Goal: Information Seeking & Learning: Learn about a topic

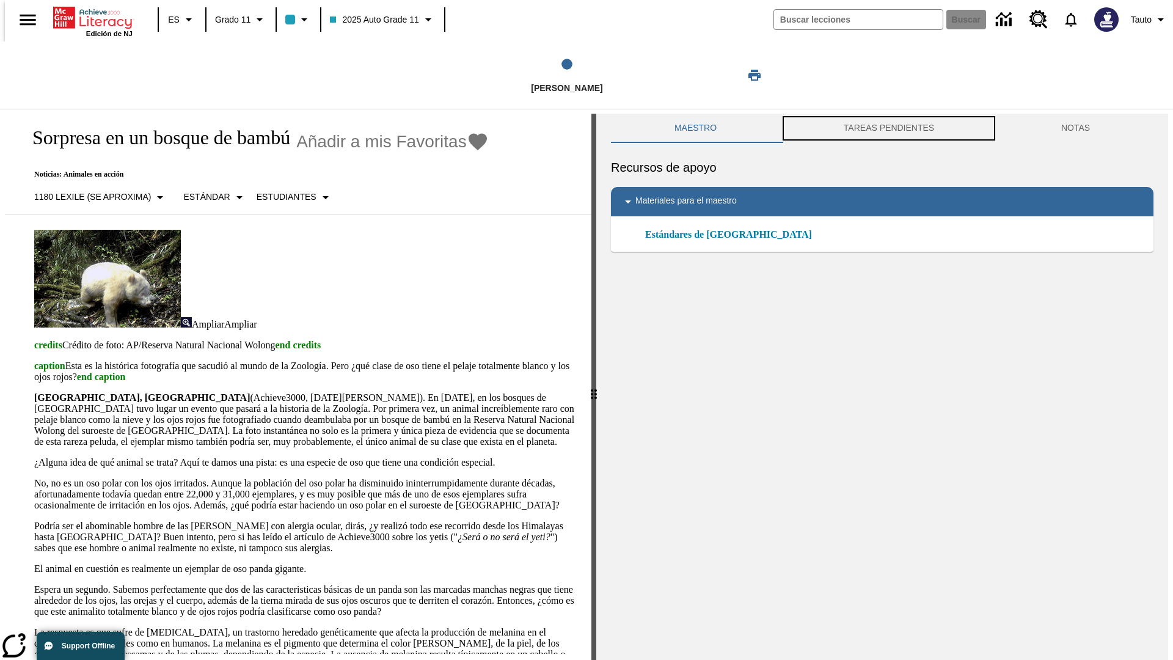
click at [888, 128] on button "TAREAS PENDIENTES" at bounding box center [888, 128] width 217 height 29
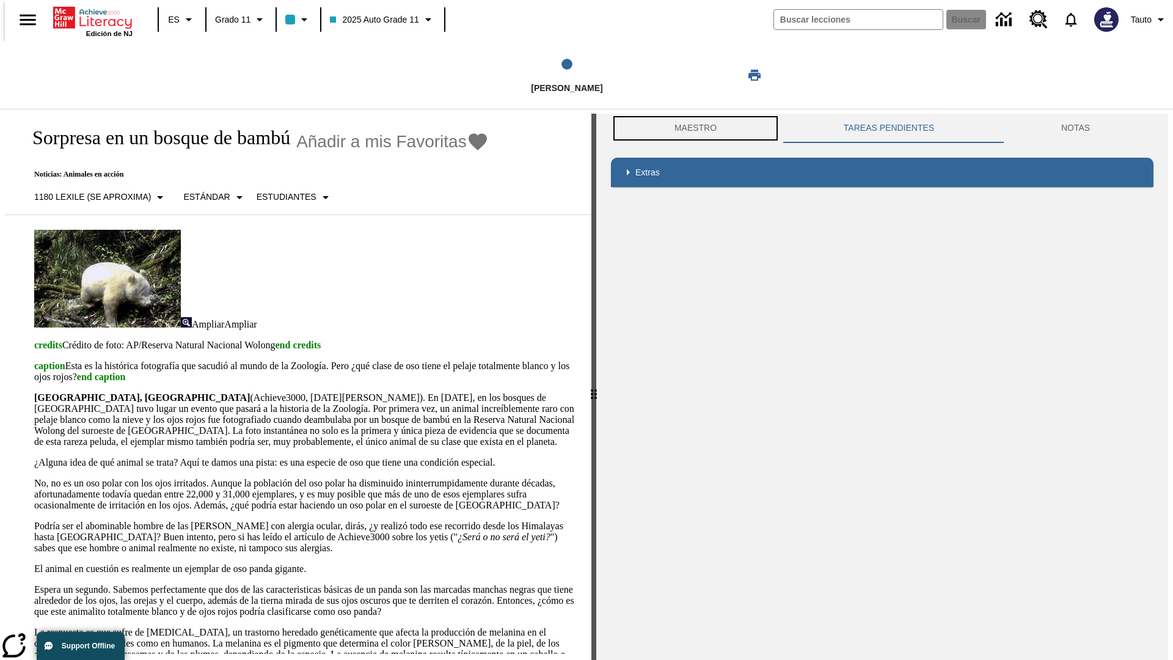
click at [692, 128] on button "Maestro" at bounding box center [695, 128] width 169 height 29
